Goal: Information Seeking & Learning: Learn about a topic

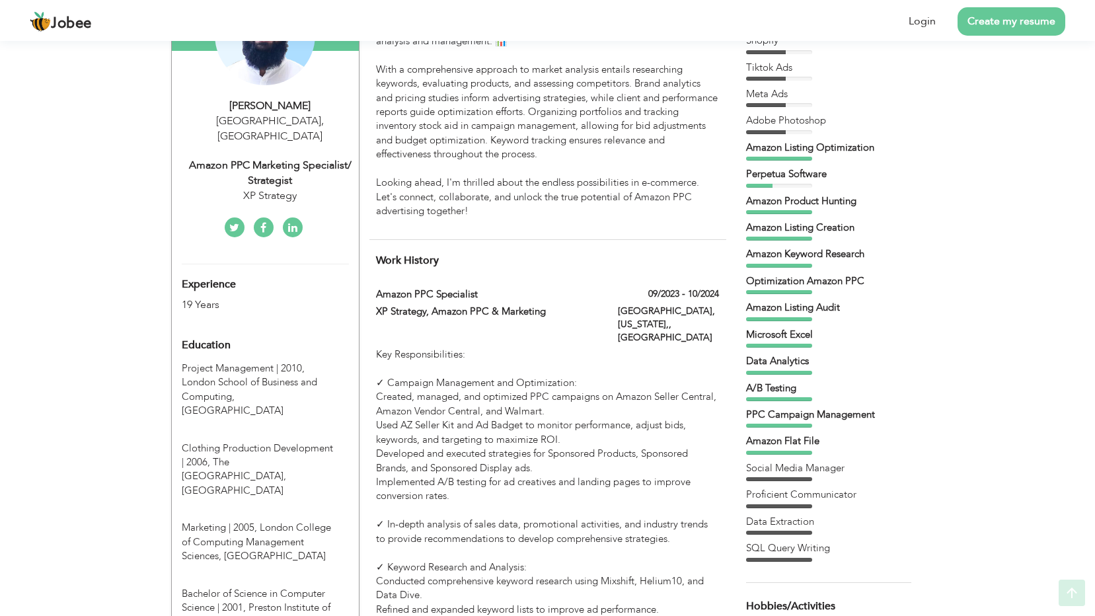
scroll to position [220, 0]
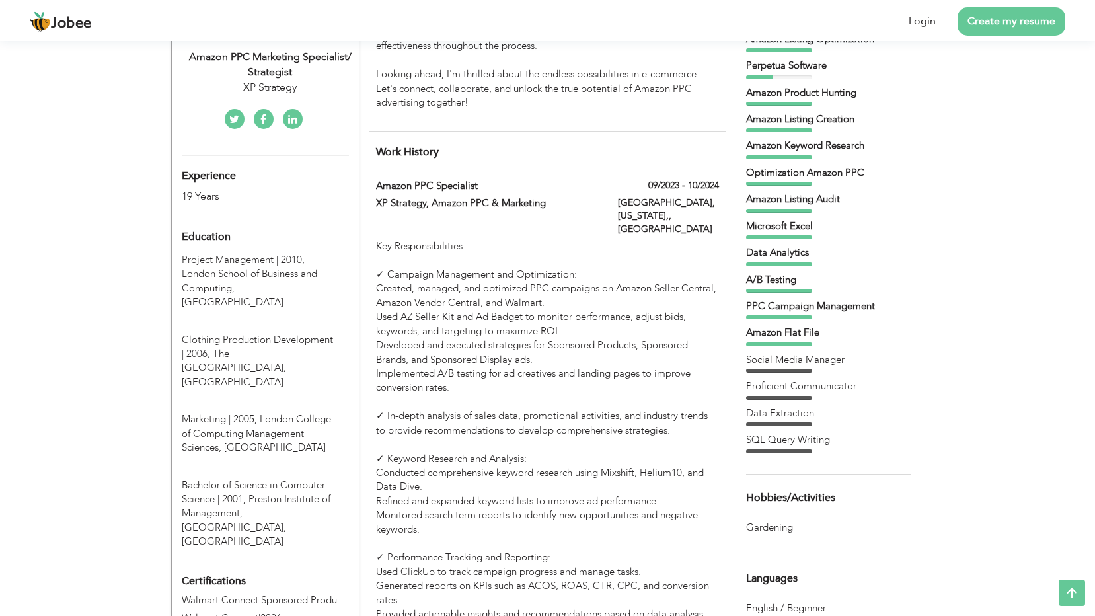
drag, startPoint x: 371, startPoint y: 183, endPoint x: 497, endPoint y: 177, distance: 125.7
click at [469, 187] on label "Amazon PPC Specialist" at bounding box center [487, 186] width 222 height 14
click at [467, 187] on label "Amazon PPC Specialist" at bounding box center [487, 186] width 222 height 14
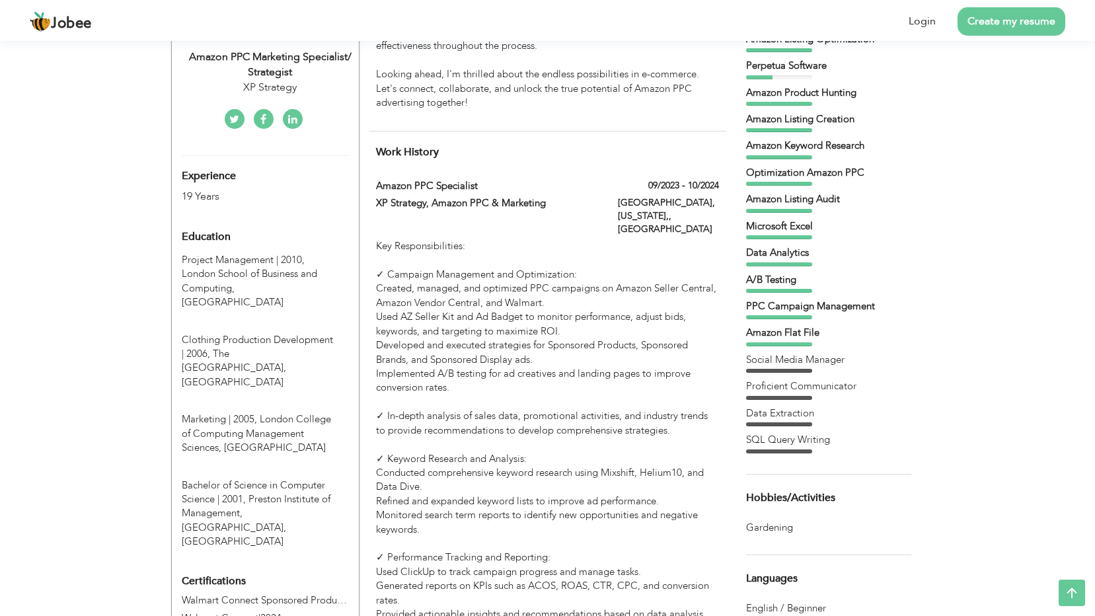
click at [467, 187] on label "Amazon PPC Specialist" at bounding box center [487, 186] width 222 height 14
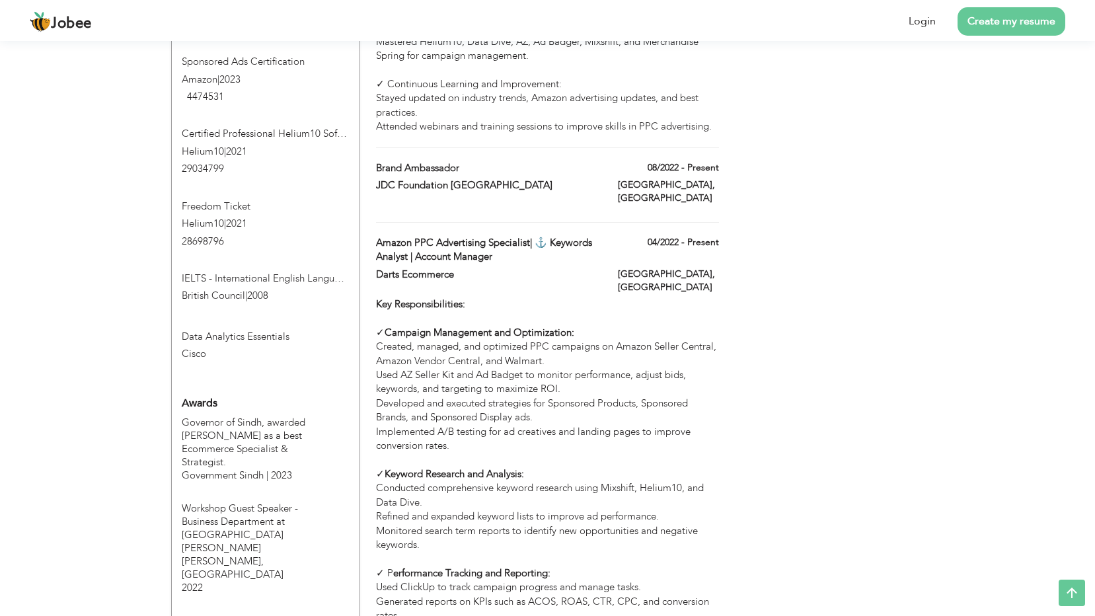
scroll to position [1102, 0]
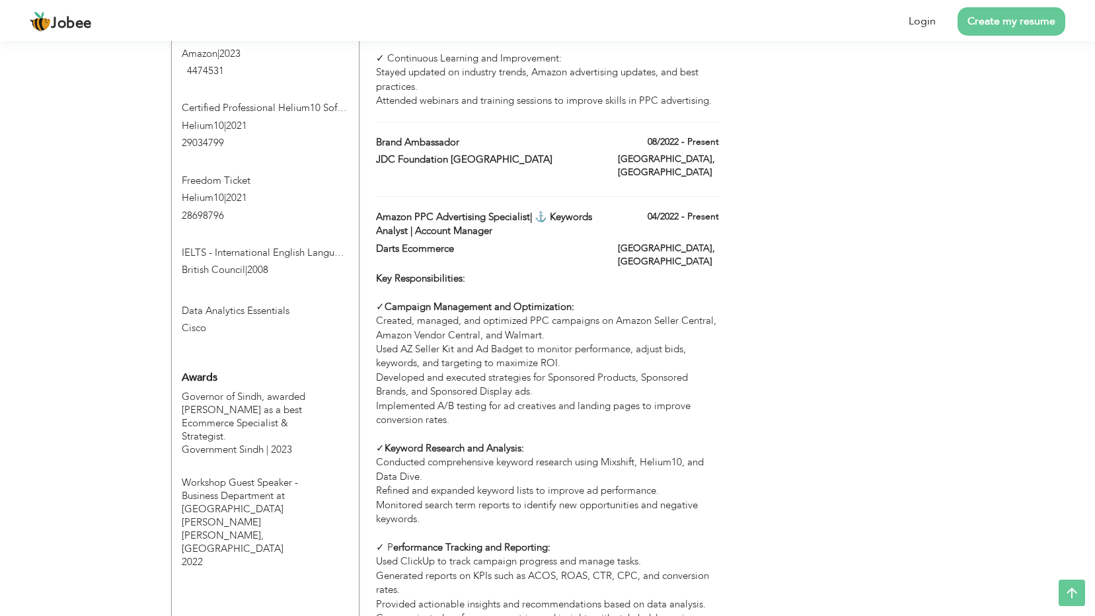
drag, startPoint x: 182, startPoint y: 351, endPoint x: 235, endPoint y: 400, distance: 72.0
click at [235, 400] on div "Governor of Sindh, awarded [PERSON_NAME] as a best Ecommerce Specialist & Strat…" at bounding box center [257, 423] width 151 height 66
drag, startPoint x: 235, startPoint y: 402, endPoint x: 183, endPoint y: 341, distance: 80.1
click at [183, 359] on div "Awards Governor of Sindh, awarded [PERSON_NAME] as a best Ecommerce Specialist …" at bounding box center [265, 464] width 167 height 210
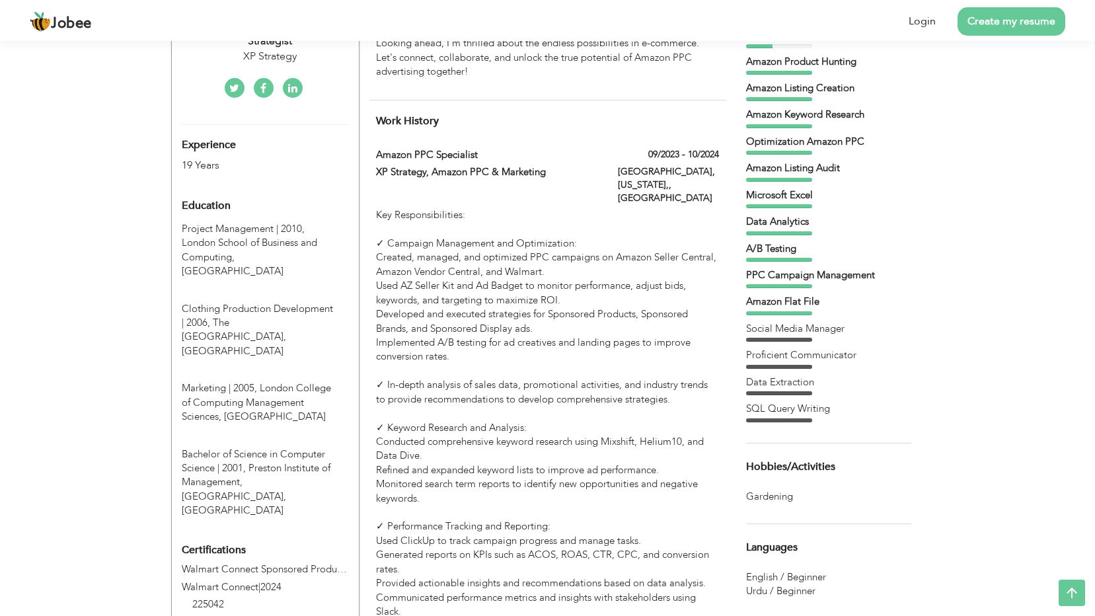
scroll to position [220, 0]
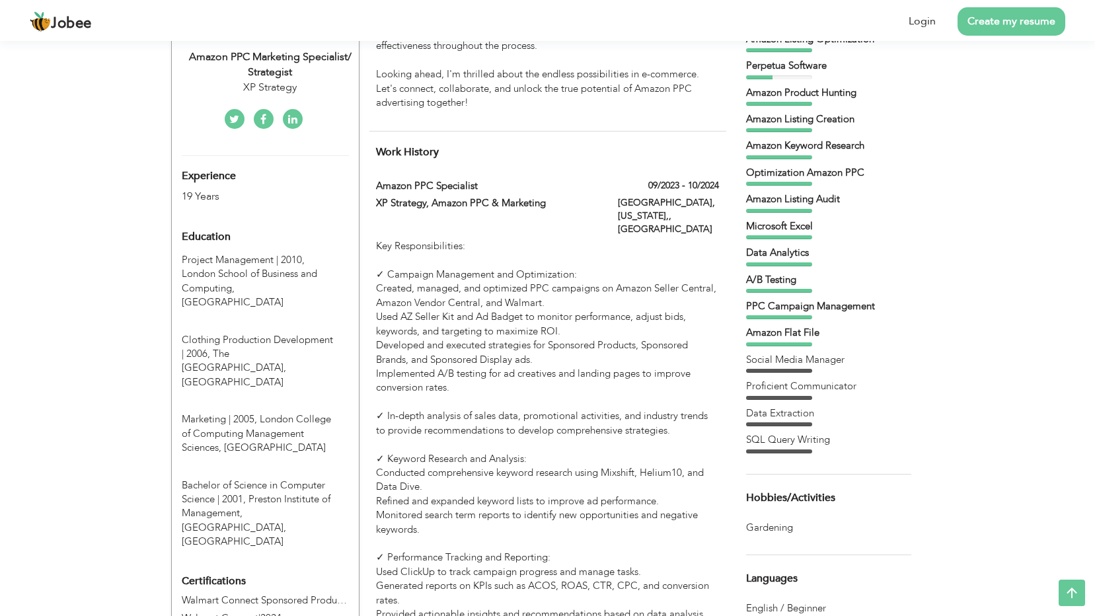
click at [773, 328] on div "Amazon Flat File" at bounding box center [828, 333] width 165 height 14
drag, startPoint x: 752, startPoint y: 327, endPoint x: 845, endPoint y: 340, distance: 93.5
click at [845, 340] on div "Amazon Flat File" at bounding box center [828, 336] width 165 height 20
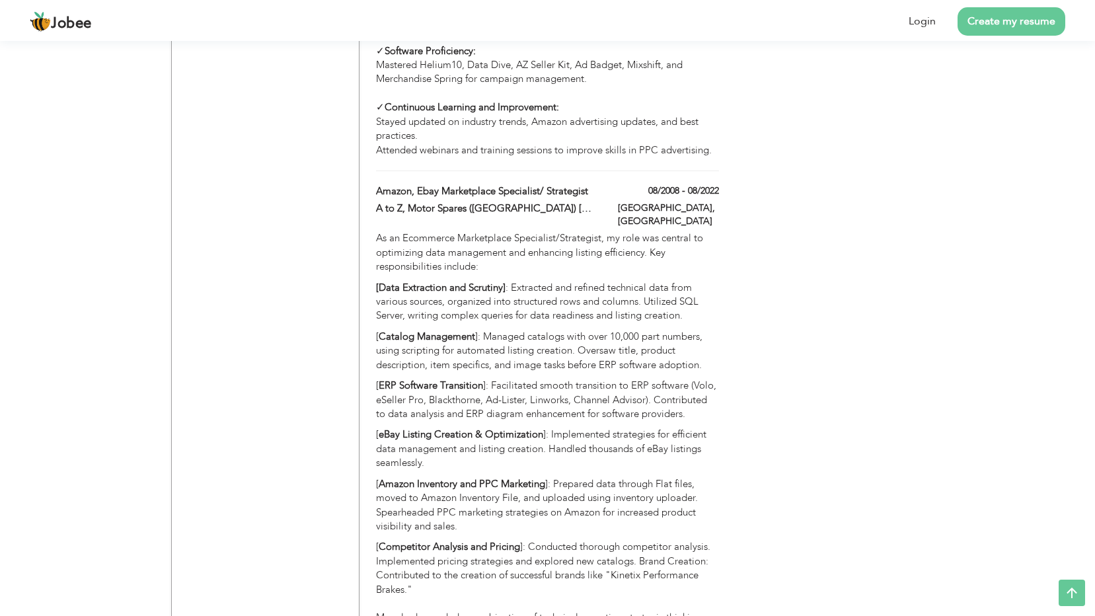
scroll to position [1899, 0]
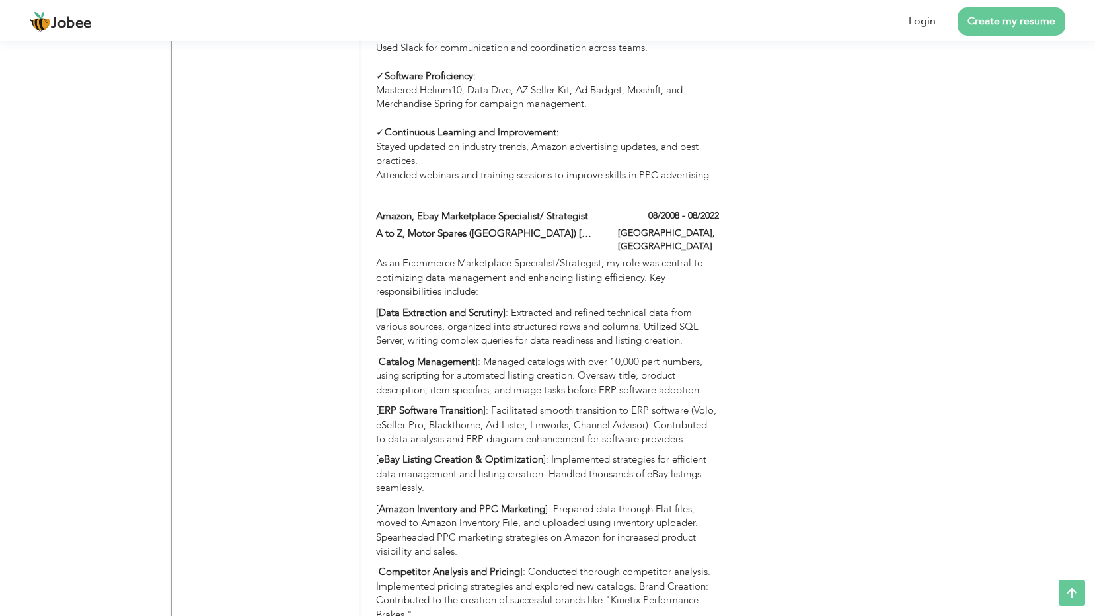
drag, startPoint x: 374, startPoint y: 179, endPoint x: 526, endPoint y: 180, distance: 152.0
click at [526, 209] on div "Amazon, Ebay Marketplace Specialist/ Strategist" at bounding box center [487, 217] width 242 height 17
click at [526, 209] on label "Amazon, Ebay Marketplace Specialist/ Strategist" at bounding box center [487, 216] width 222 height 14
click at [523, 209] on label "Amazon, Ebay Marketplace Specialist/ Strategist" at bounding box center [487, 216] width 222 height 14
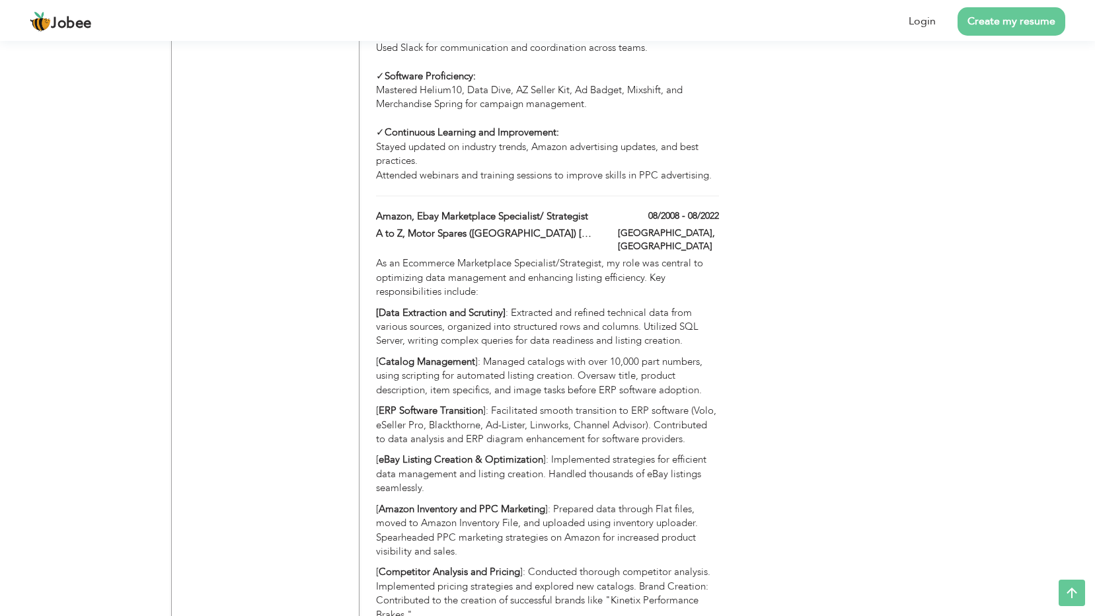
click at [523, 209] on label "Amazon, Ebay Marketplace Specialist/ Strategist" at bounding box center [487, 216] width 222 height 14
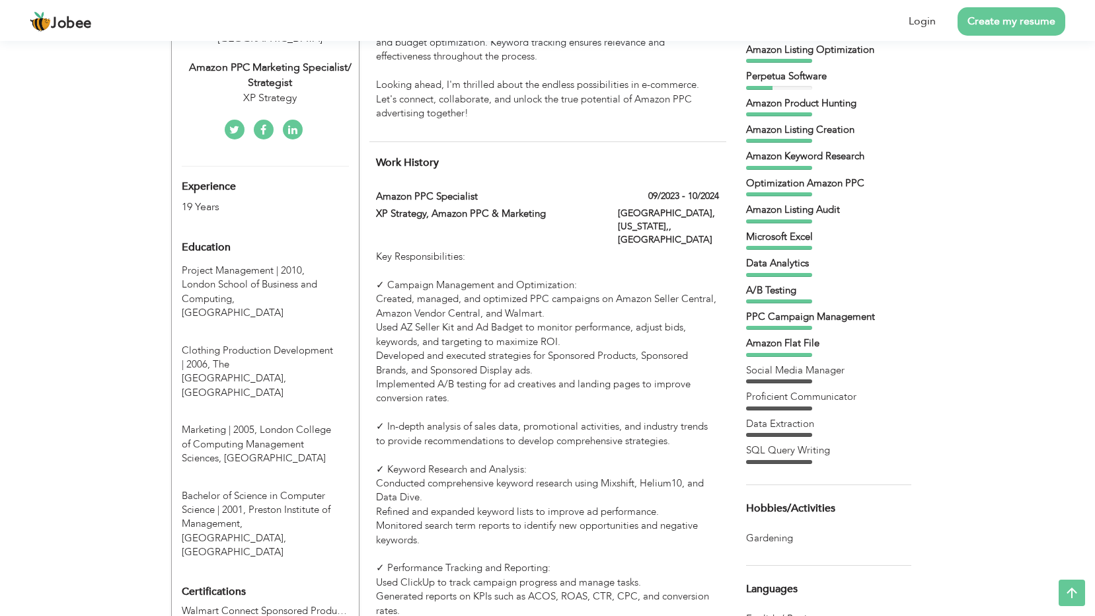
scroll to position [0, 0]
